Goal: Information Seeking & Learning: Learn about a topic

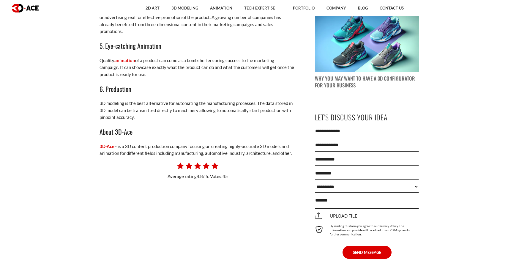
scroll to position [617, 0]
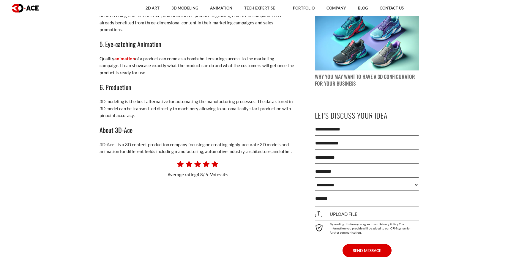
click at [109, 142] on link "3D-Ace" at bounding box center [107, 144] width 15 height 5
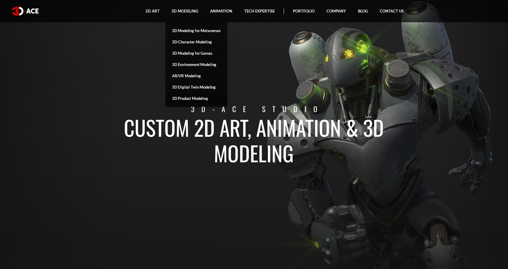
click at [185, 99] on link "3D Product Modeling" at bounding box center [196, 98] width 62 height 11
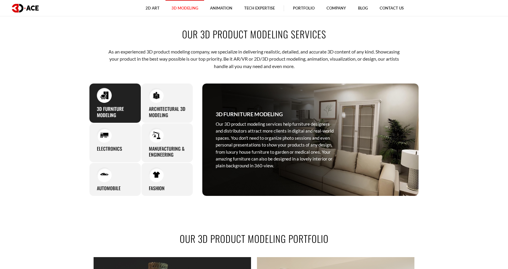
scroll to position [285, 0]
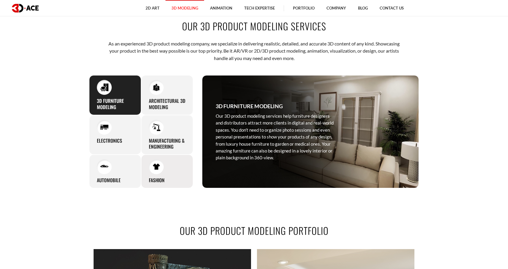
click at [160, 174] on div "Fashion The modern fashion industry requires innovative solutions for online cu…" at bounding box center [167, 171] width 52 height 34
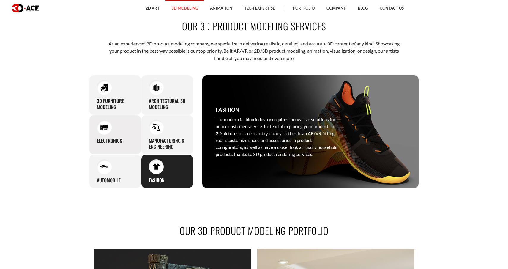
click at [126, 137] on div "Electronics Instead of organizing complex and time-consuming photo sessions, el…" at bounding box center [115, 135] width 52 height 40
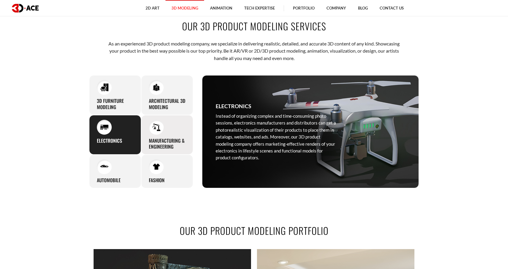
click at [163, 138] on h3 "Manufacturing & Engineering" at bounding box center [167, 144] width 37 height 12
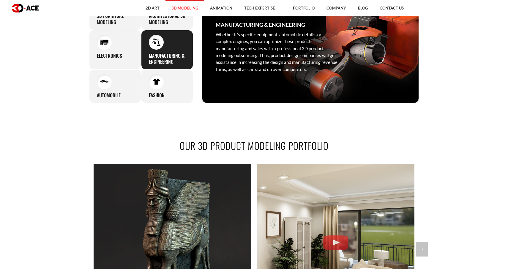
scroll to position [456, 0]
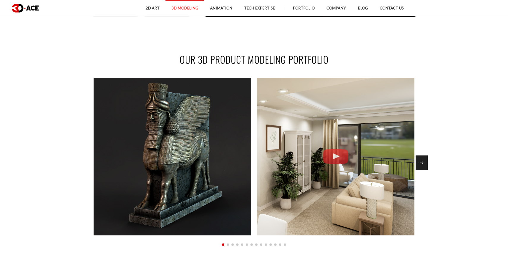
click at [421, 165] on div "Next slide" at bounding box center [422, 162] width 12 height 15
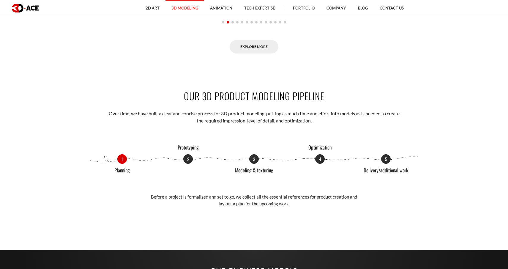
scroll to position [717, 0]
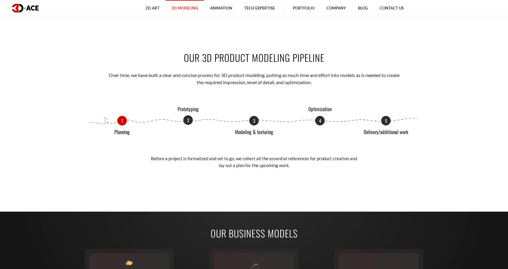
click at [189, 118] on p "2" at bounding box center [188, 120] width 10 height 10
click at [244, 118] on div "1 Planning 2 Prototyping 3 Modeling & texturing 4 Optimization 5 Delivery/addit…" at bounding box center [254, 121] width 330 height 10
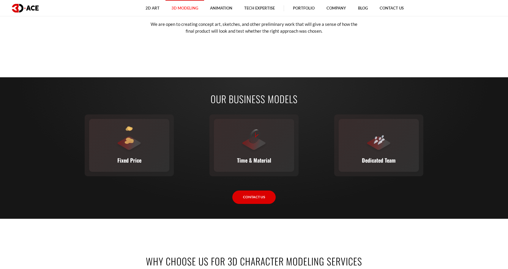
scroll to position [873, 0]
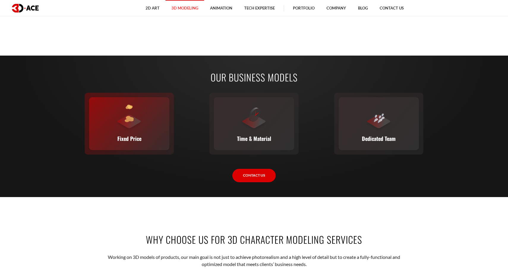
click at [152, 135] on div "Fixed Price You set the budget, we stick to it. The full scope, requirements, t…" at bounding box center [129, 123] width 80 height 53
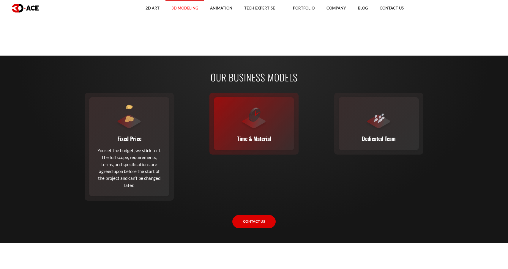
click at [245, 130] on div at bounding box center [254, 118] width 27 height 27
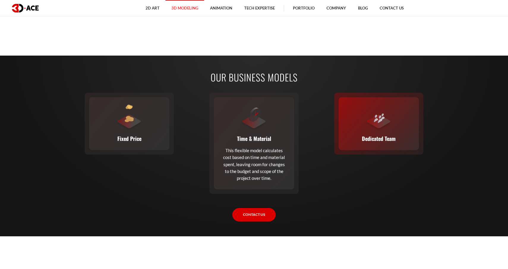
click at [370, 137] on p "Dedicated Team" at bounding box center [379, 138] width 34 height 8
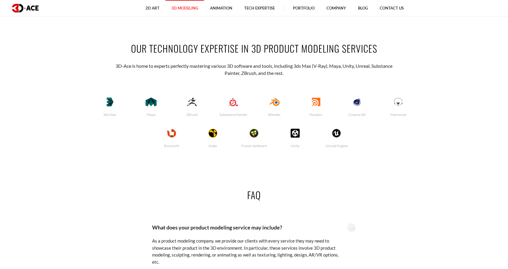
scroll to position [1307, 0]
